Goal: Find specific page/section: Find specific page/section

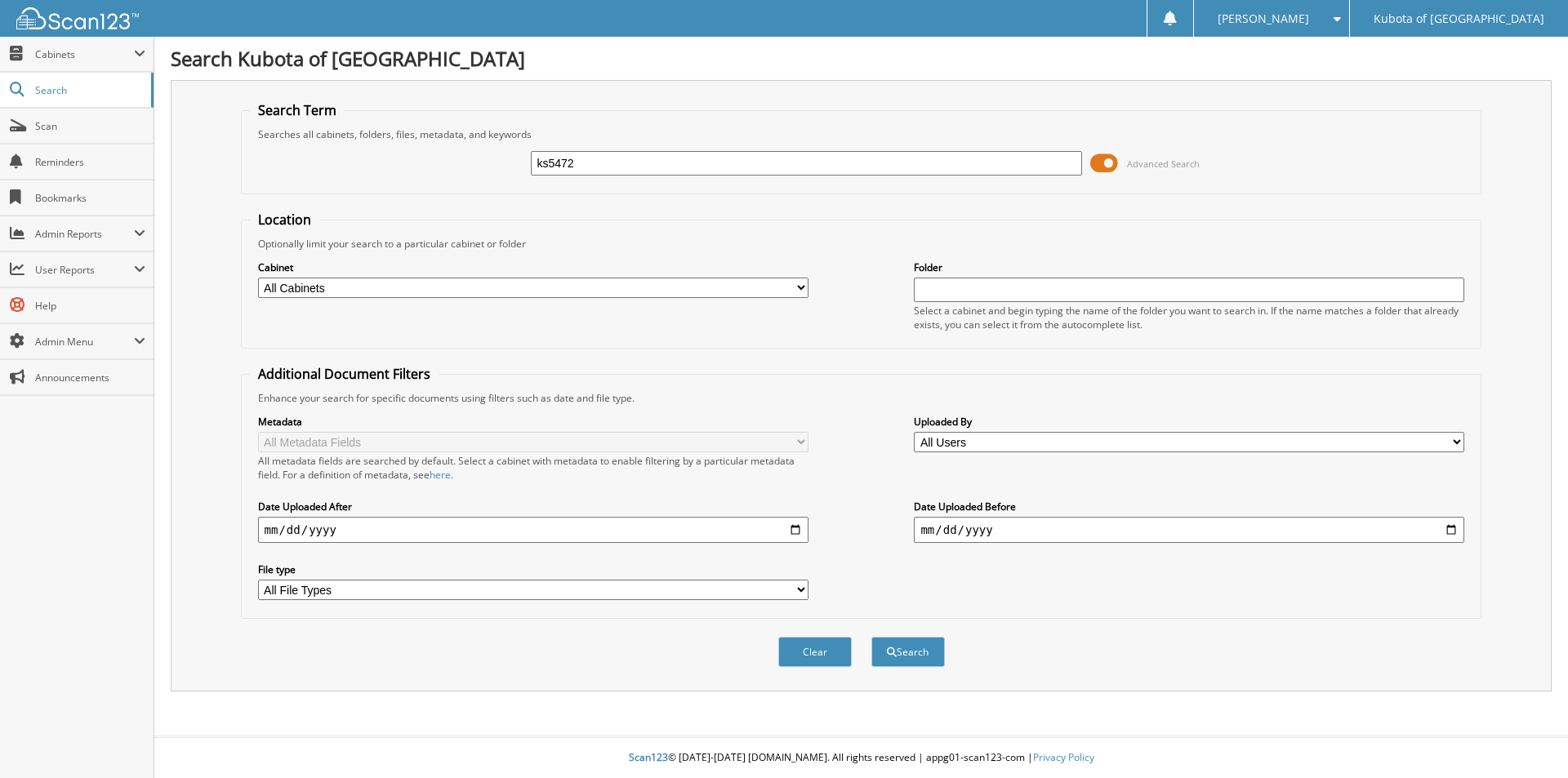
type input "ks5472"
click at [871, 637] on button "Search" at bounding box center [908, 653] width 74 height 30
